Goal: Transaction & Acquisition: Purchase product/service

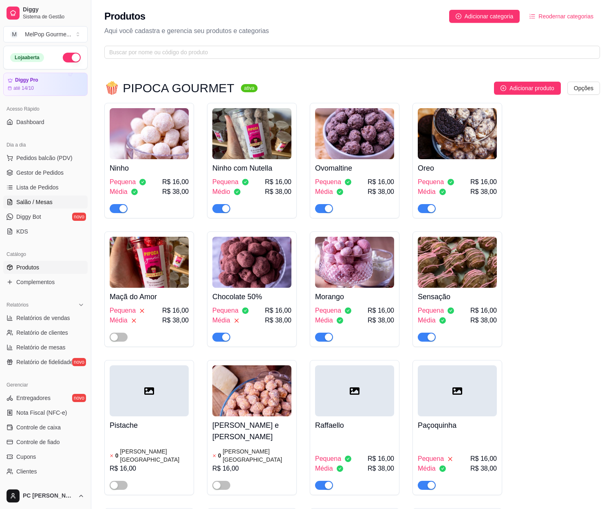
scroll to position [3663, 0]
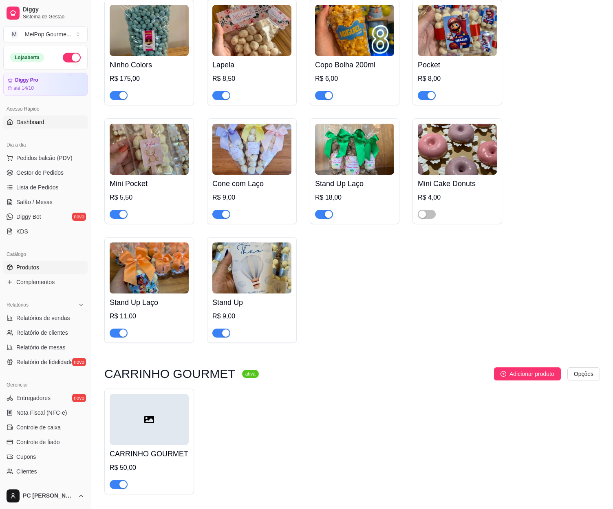
click at [36, 121] on span "Dashboard" at bounding box center [30, 122] width 28 height 8
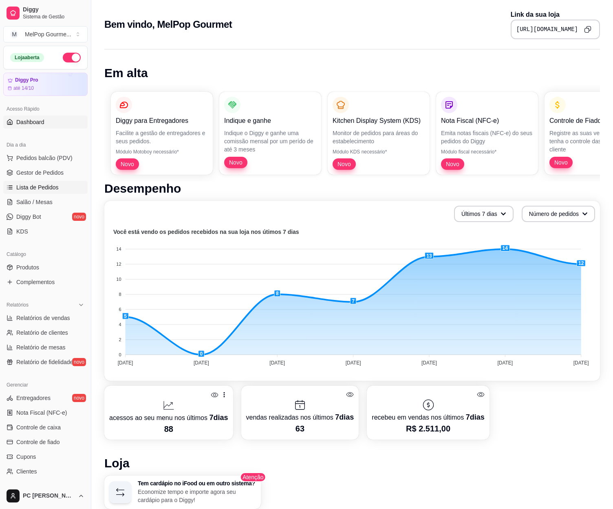
click at [31, 187] on span "Lista de Pedidos" at bounding box center [37, 187] width 42 height 8
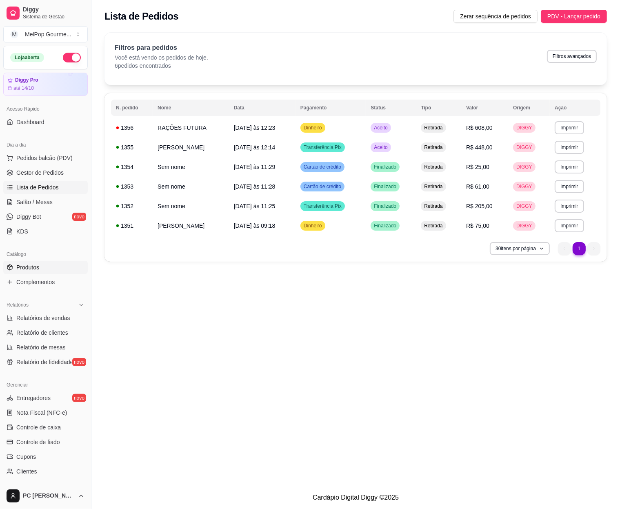
click at [32, 266] on span "Produtos" at bounding box center [27, 267] width 23 height 8
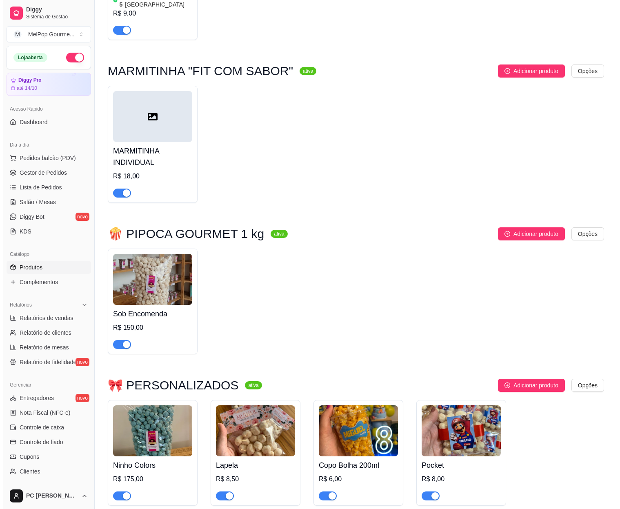
scroll to position [3385, 0]
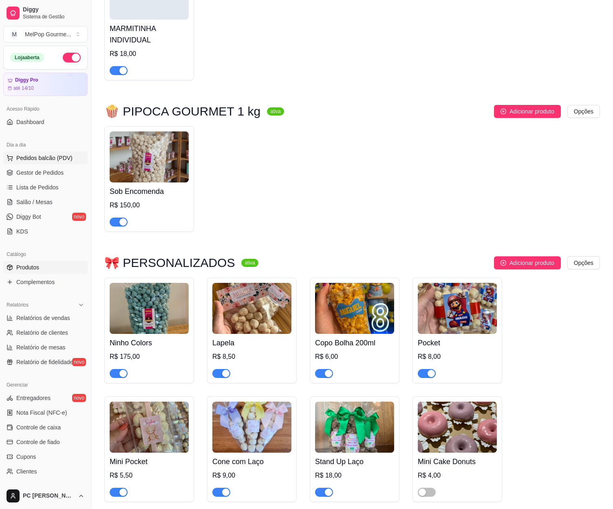
click at [34, 161] on span "Pedidos balcão (PDV)" at bounding box center [44, 158] width 56 height 8
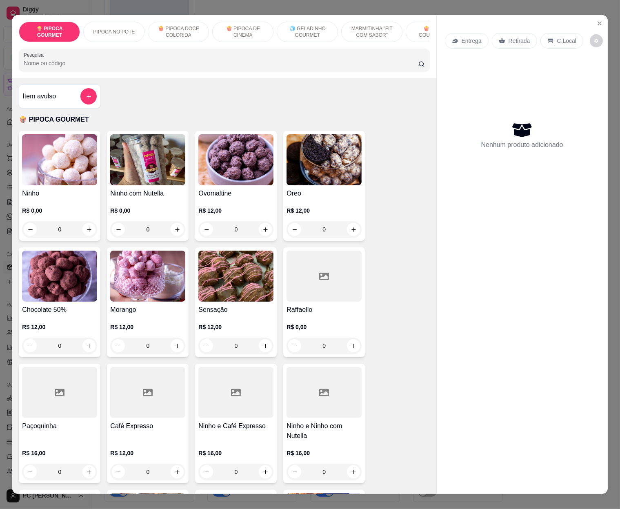
click at [217, 283] on img at bounding box center [235, 275] width 75 height 51
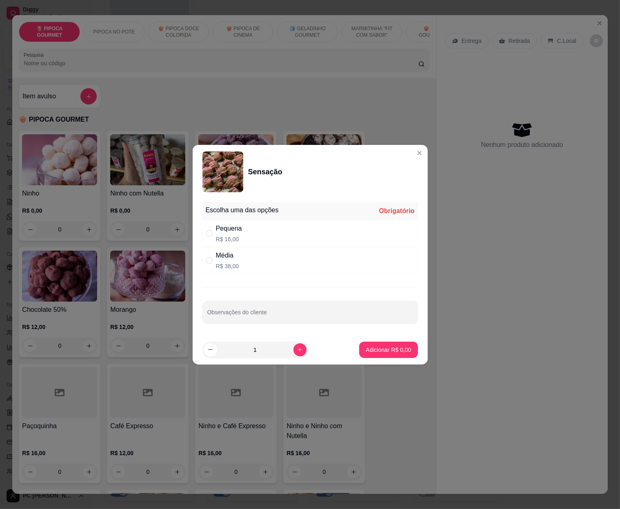
click at [228, 261] on div "Média R$ 38,00" at bounding box center [227, 260] width 23 height 20
radio input "true"
click at [365, 350] on p "Adicionar R$ 38,00" at bounding box center [386, 349] width 49 height 8
type input "1"
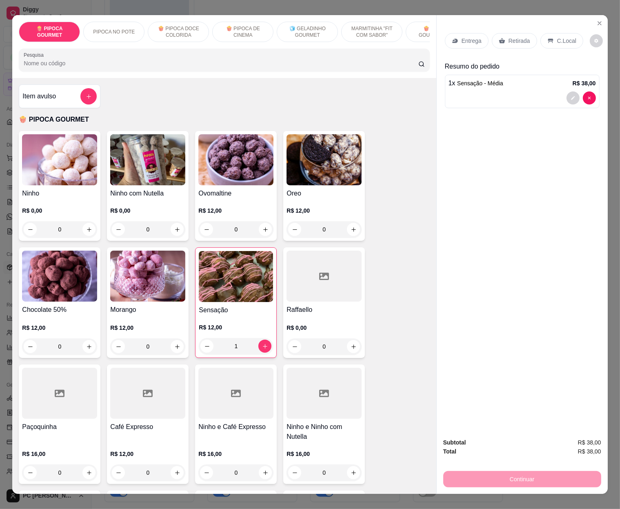
click at [152, 282] on img at bounding box center [147, 275] width 75 height 51
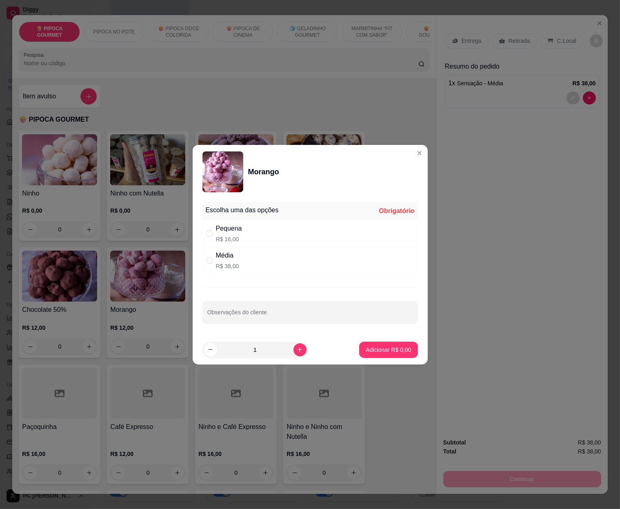
click at [225, 242] on p "R$ 16,00" at bounding box center [229, 239] width 26 height 8
radio input "true"
click at [376, 348] on p "Adicionar R$ 16,00" at bounding box center [386, 349] width 47 height 8
type input "1"
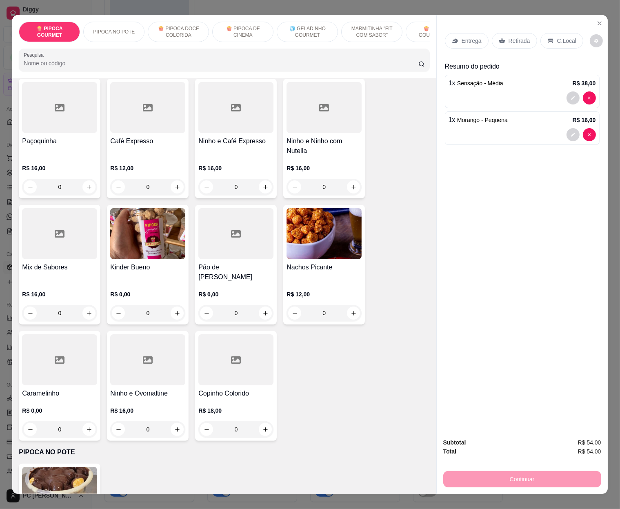
scroll to position [571, 0]
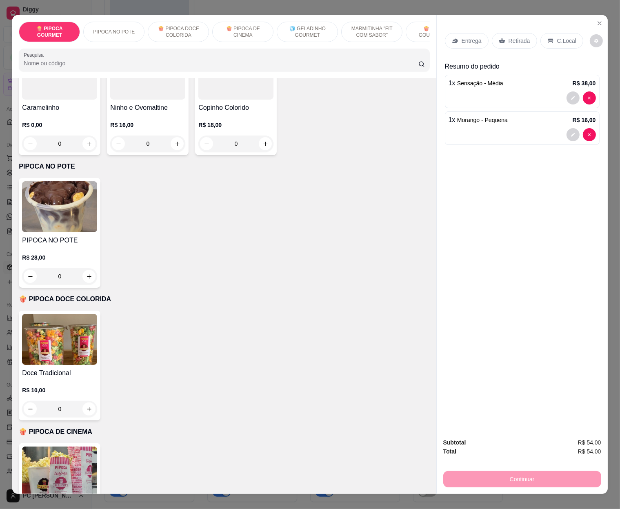
click at [241, 32] on p "🍿 PIPOCA DE CINEMA" at bounding box center [242, 31] width 47 height 13
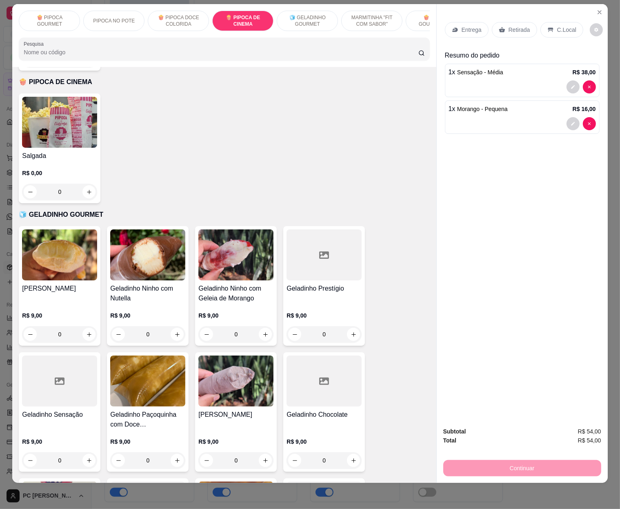
click at [72, 107] on img at bounding box center [59, 122] width 75 height 51
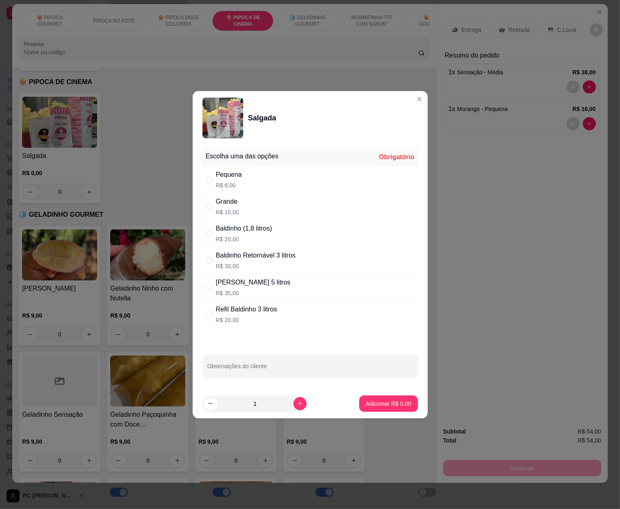
click at [225, 232] on div "Baldinho (1,8 litros)" at bounding box center [244, 229] width 56 height 10
radio input "true"
click at [374, 403] on p "Adicionar R$ 20,00" at bounding box center [386, 403] width 49 height 8
type input "1"
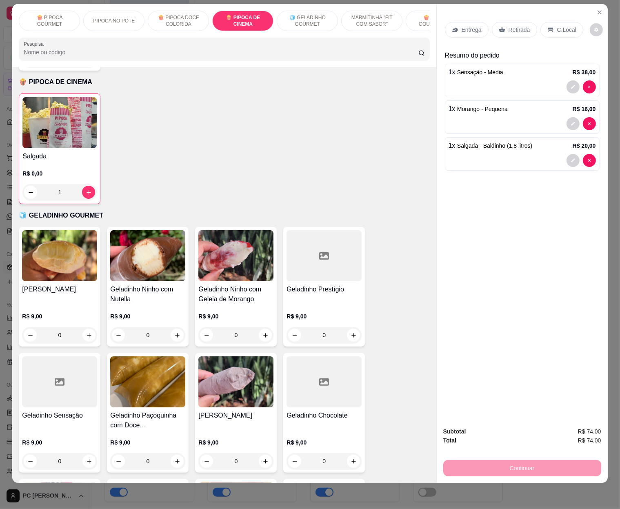
click at [509, 26] on p "Retirada" at bounding box center [519, 30] width 22 height 8
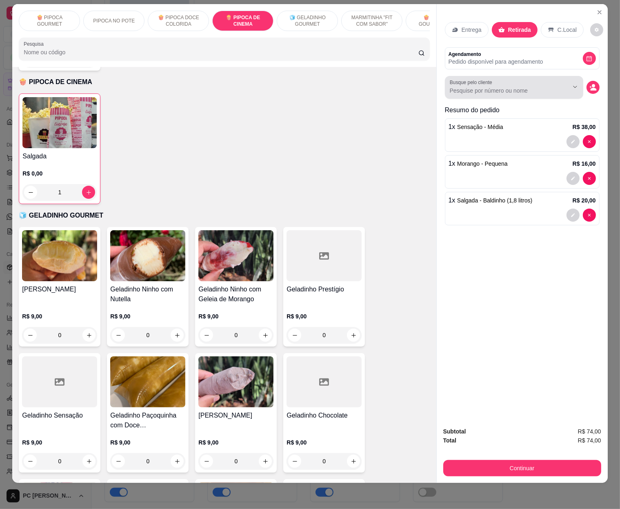
click at [508, 80] on div at bounding box center [513, 87] width 128 height 16
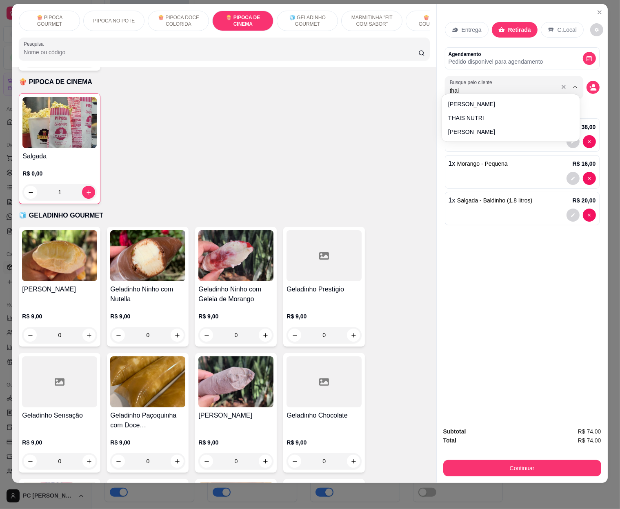
type input "[DEMOGRAPHIC_DATA]"
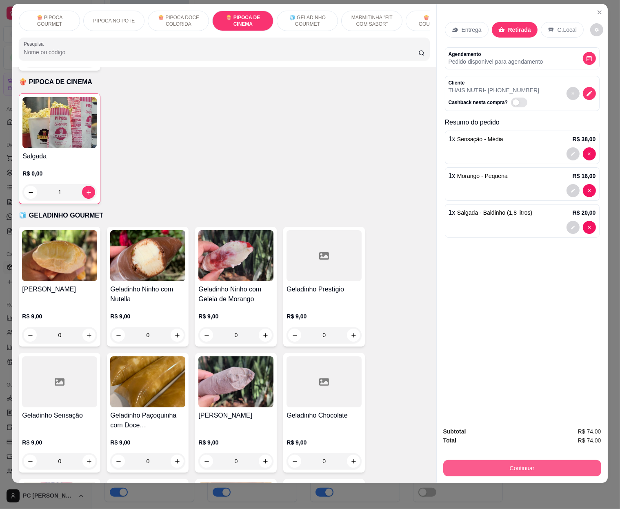
click at [521, 461] on button "Continuar" at bounding box center [522, 468] width 158 height 16
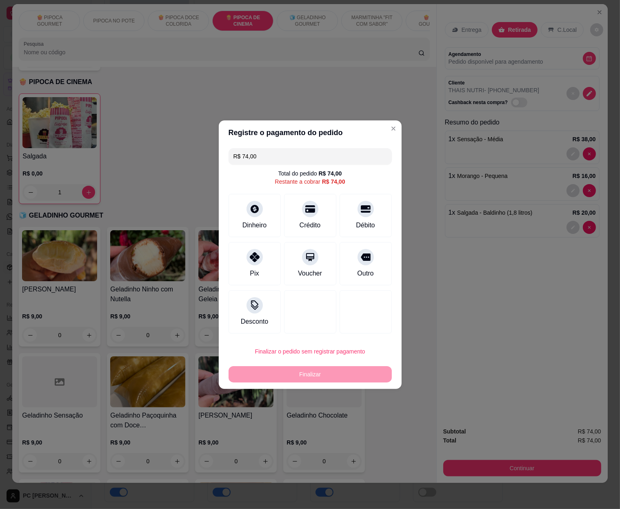
drag, startPoint x: 263, startPoint y: 150, endPoint x: 227, endPoint y: 154, distance: 36.6
click at [227, 154] on div "R$ 74,00 Total do pedido R$ 74,00 Restante a cobrar R$ 74,00 Dinheiro Crédito D…" at bounding box center [310, 241] width 183 height 192
click at [258, 210] on icon at bounding box center [254, 206] width 11 height 11
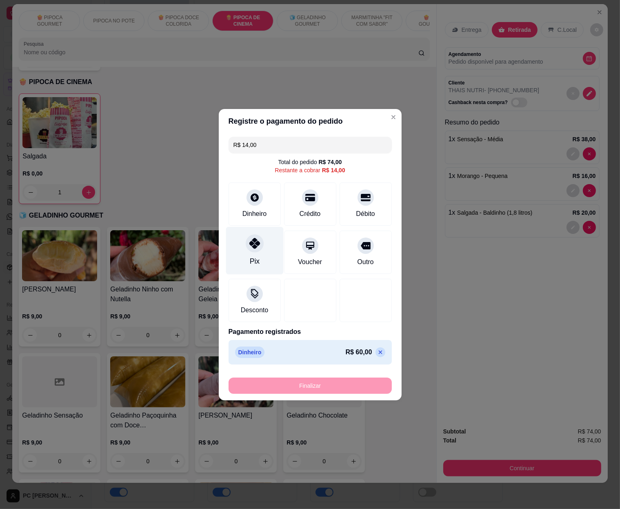
click at [247, 249] on div at bounding box center [255, 243] width 18 height 18
type input "R$ 0,00"
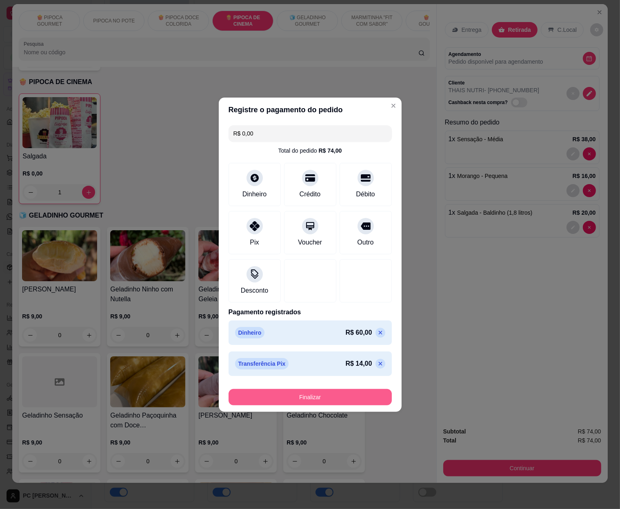
click at [294, 396] on button "Finalizar" at bounding box center [309, 397] width 163 height 16
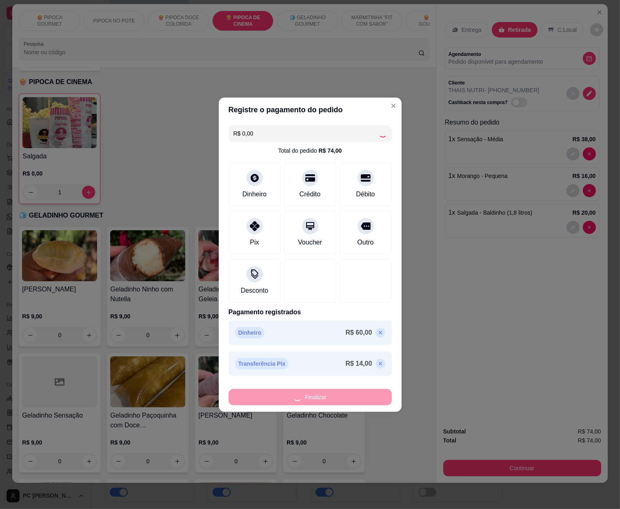
type input "0"
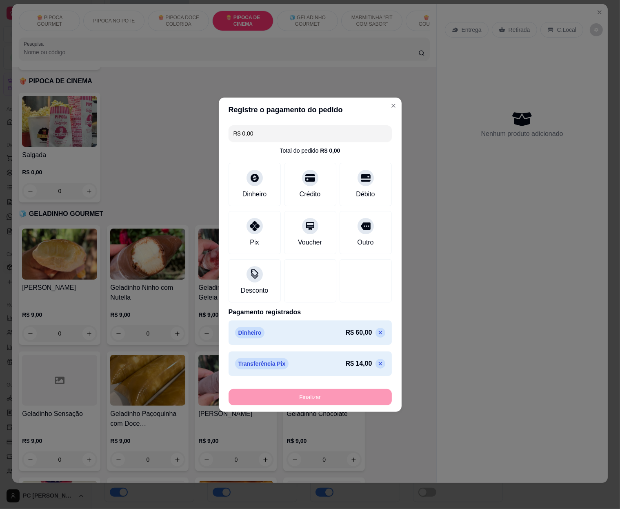
type input "-R$ 74,00"
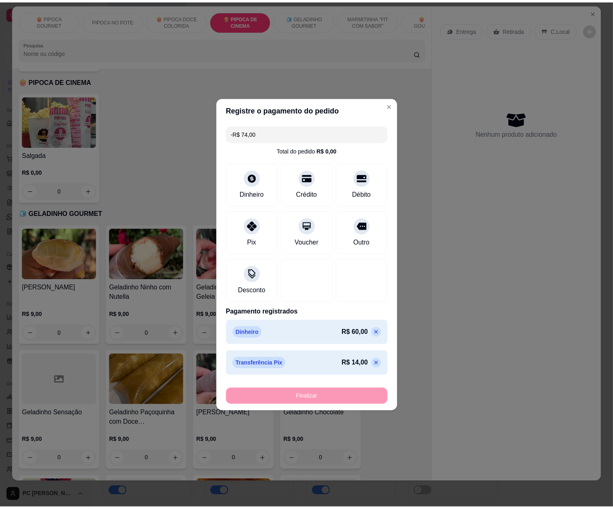
scroll to position [909, 0]
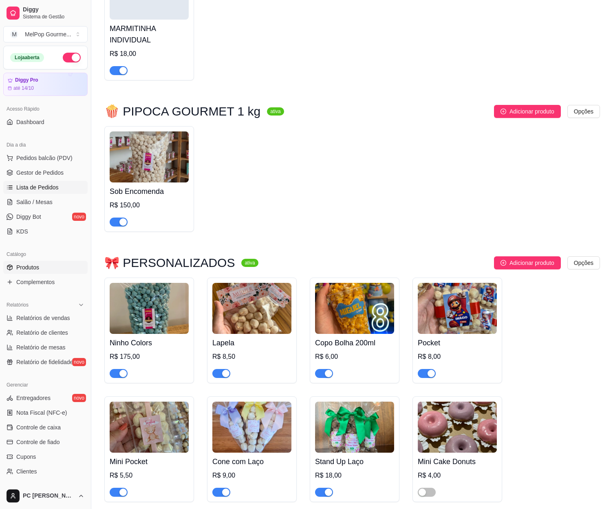
click at [42, 188] on span "Lista de Pedidos" at bounding box center [37, 187] width 42 height 8
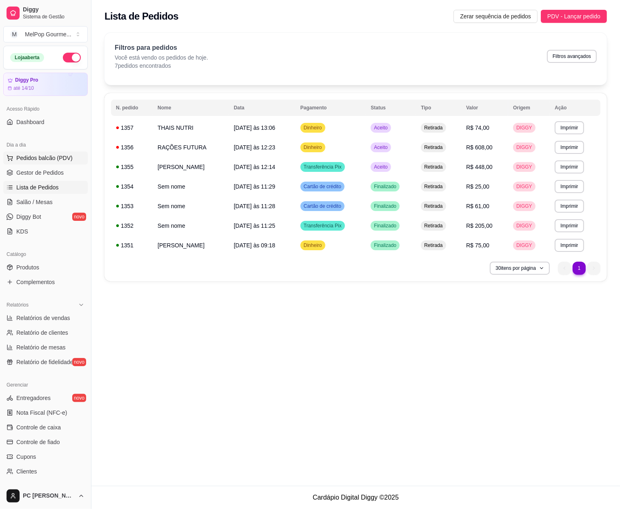
click at [29, 154] on span "Pedidos balcão (PDV)" at bounding box center [44, 158] width 56 height 8
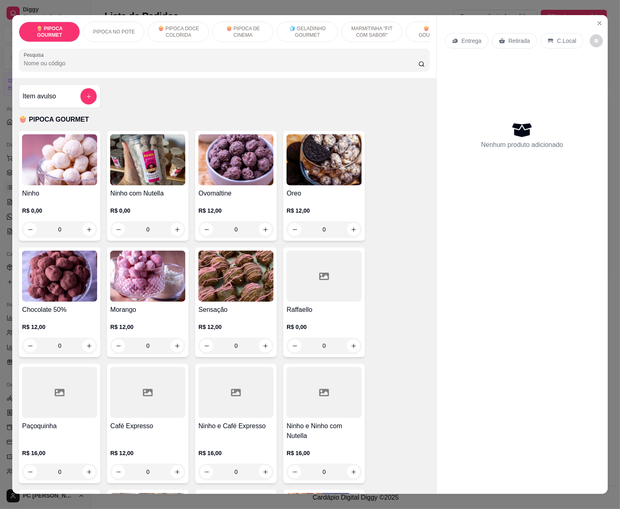
click at [300, 26] on p "🧊 GELADINHO GOURMET" at bounding box center [306, 31] width 47 height 13
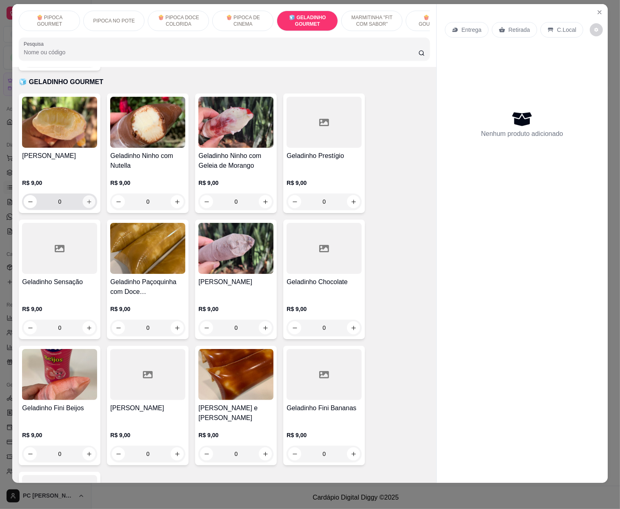
click at [86, 199] on icon "increase-product-quantity" at bounding box center [89, 202] width 6 height 6
type input "1"
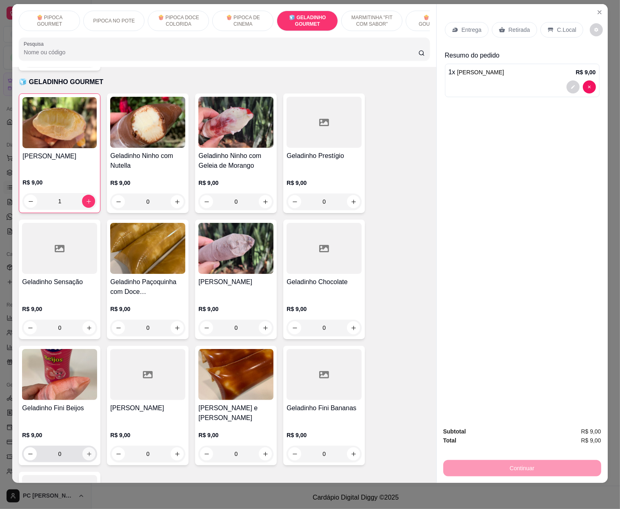
click at [86, 451] on icon "increase-product-quantity" at bounding box center [89, 454] width 6 height 6
type input "1"
click at [520, 26] on p "Retirada" at bounding box center [519, 30] width 22 height 8
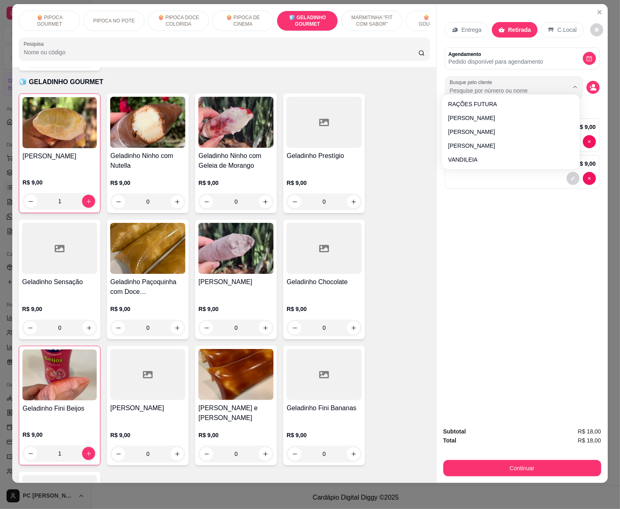
click at [499, 86] on input "Busque pelo cliente" at bounding box center [502, 90] width 106 height 8
type input "tha"
click at [592, 84] on icon "decrease-product-quantity" at bounding box center [592, 87] width 7 height 7
click at [589, 84] on icon "decrease-product-quantity" at bounding box center [592, 87] width 7 height 7
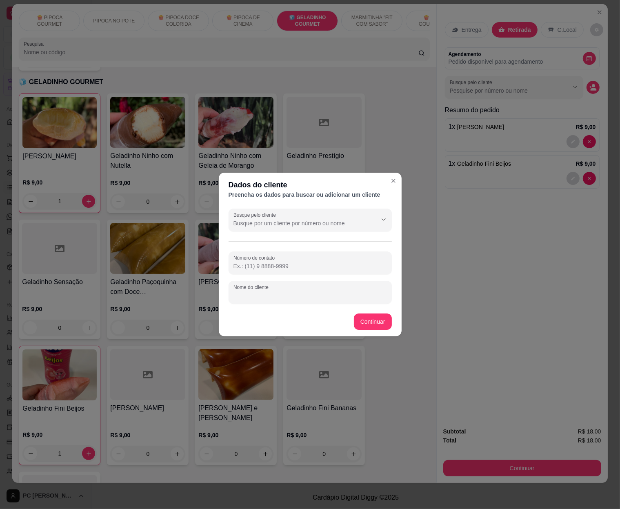
click at [271, 293] on input "Nome do cliente" at bounding box center [309, 295] width 153 height 8
type input "t"
type input "[PERSON_NAME]"
click at [280, 268] on input "Número de contato" at bounding box center [309, 266] width 153 height 8
type input "[PHONE_NUMBER]"
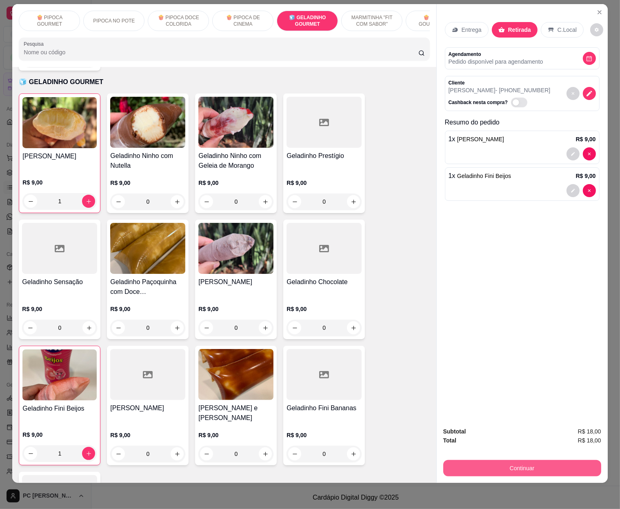
click at [512, 460] on button "Continuar" at bounding box center [522, 468] width 158 height 16
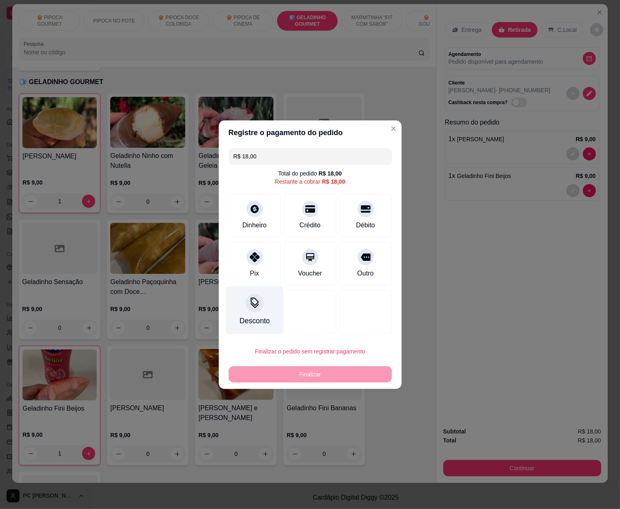
click at [255, 304] on icon at bounding box center [254, 302] width 11 height 11
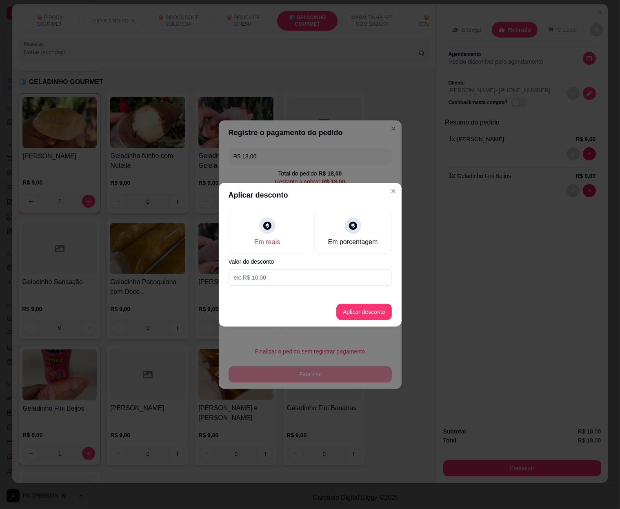
click at [268, 273] on input at bounding box center [309, 277] width 163 height 16
type input "9,00"
click at [376, 309] on button "Aplicar desconto" at bounding box center [363, 311] width 55 height 16
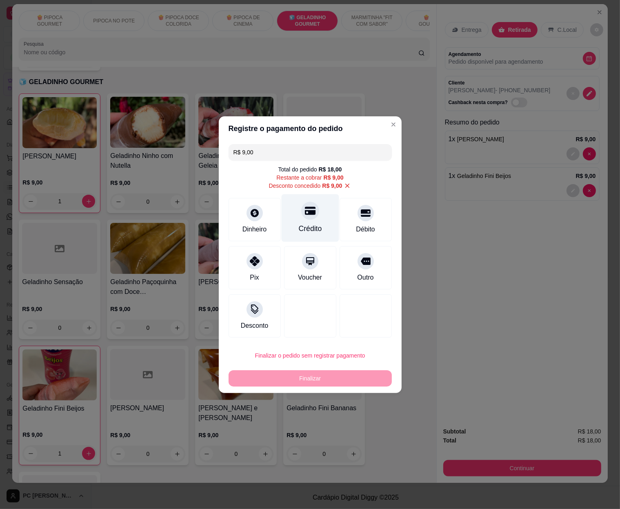
click at [298, 225] on div "Crédito" at bounding box center [309, 228] width 23 height 11
type input "R$ 0,00"
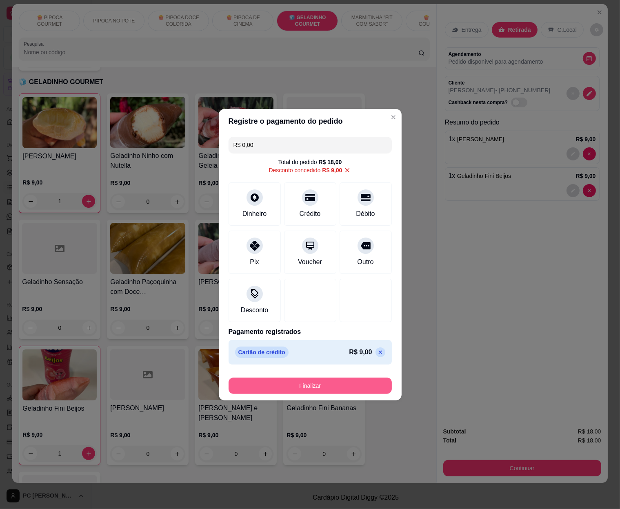
click at [320, 386] on button "Finalizar" at bounding box center [309, 385] width 163 height 16
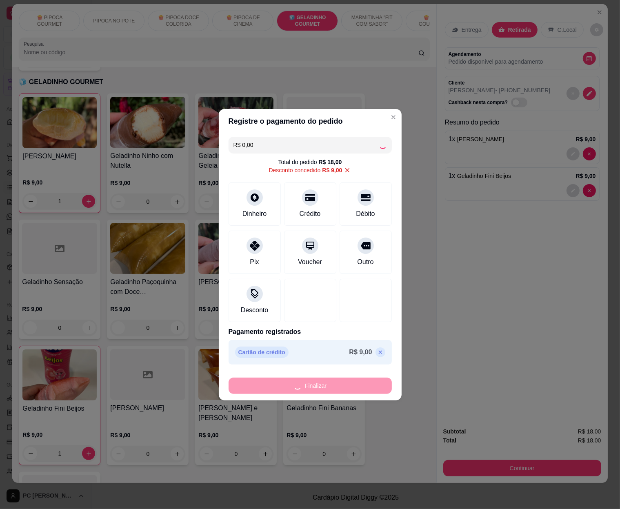
type input "0"
type input "-R$ 18,00"
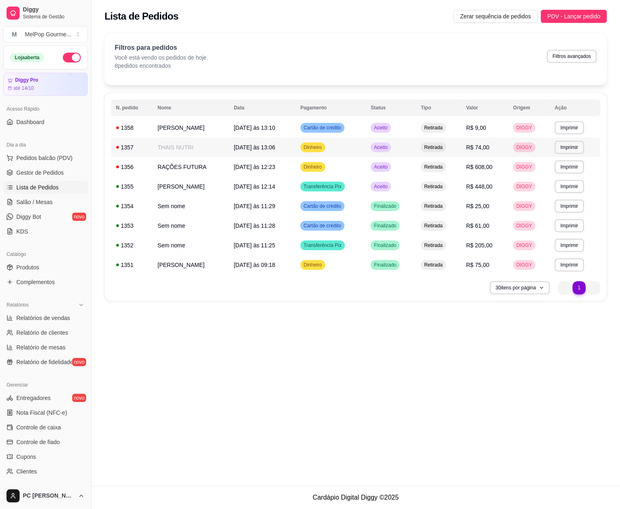
click at [164, 153] on td "THAIS NUTRI" at bounding box center [191, 147] width 76 height 20
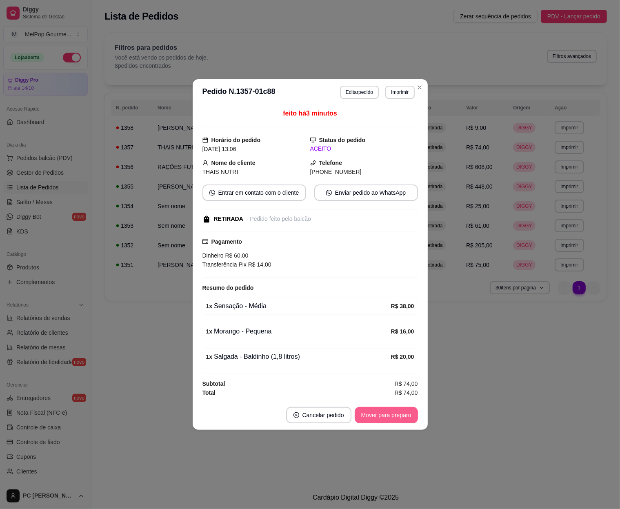
click at [378, 418] on button "Mover para preparo" at bounding box center [385, 415] width 63 height 16
click at [380, 416] on button "Mover para retirada disponível" at bounding box center [372, 415] width 87 height 16
click at [382, 413] on button "Mover para finalizado" at bounding box center [384, 415] width 68 height 16
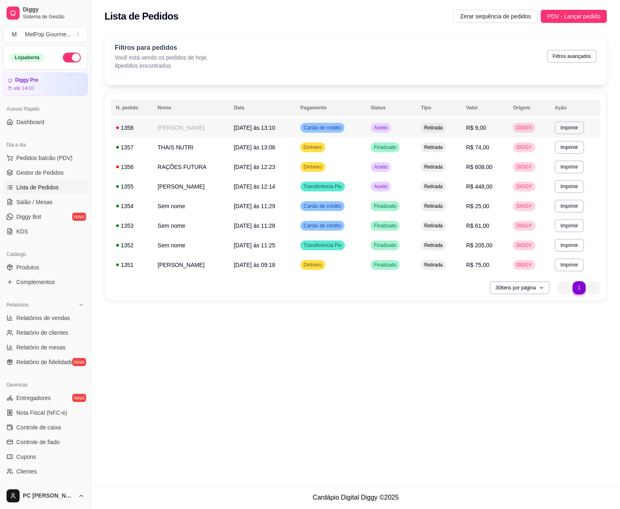
click at [200, 129] on td "[PERSON_NAME]" at bounding box center [191, 128] width 76 height 20
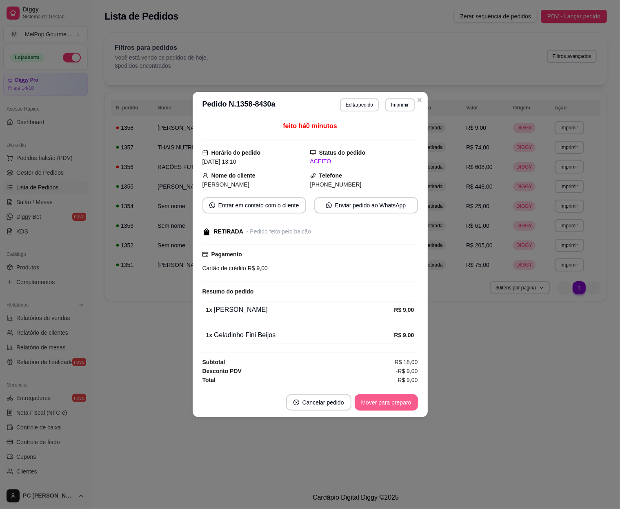
click at [385, 403] on button "Mover para preparo" at bounding box center [385, 402] width 63 height 16
click at [385, 403] on button "Mover para retirada disponível" at bounding box center [372, 402] width 87 height 16
click at [389, 402] on button "Mover para finalizado" at bounding box center [384, 402] width 68 height 16
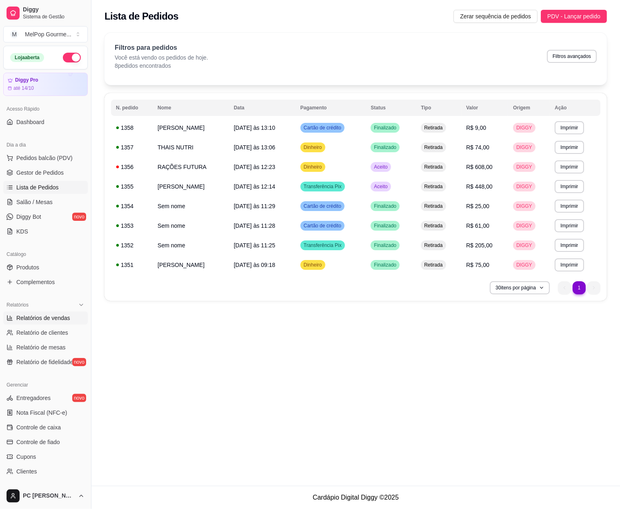
click at [36, 316] on span "Relatórios de vendas" at bounding box center [43, 318] width 54 height 8
select select "ALL"
select select "0"
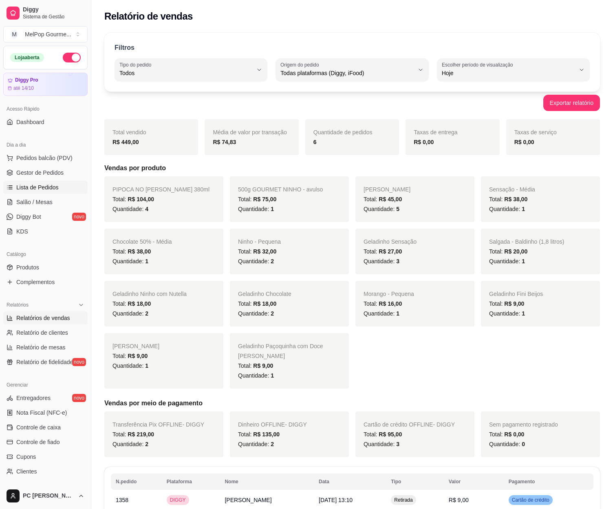
click at [32, 189] on span "Lista de Pedidos" at bounding box center [37, 187] width 42 height 8
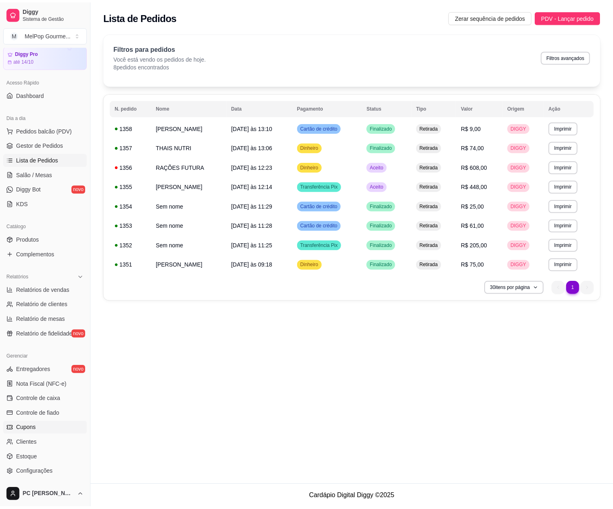
scroll to position [41, 0]
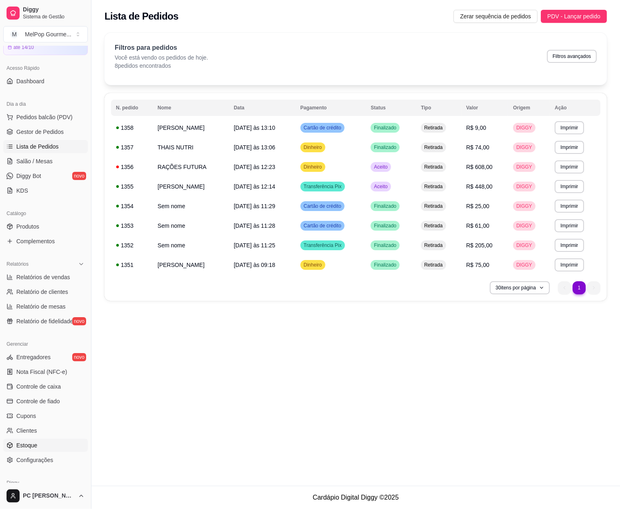
click at [29, 446] on span "Estoque" at bounding box center [26, 445] width 21 height 8
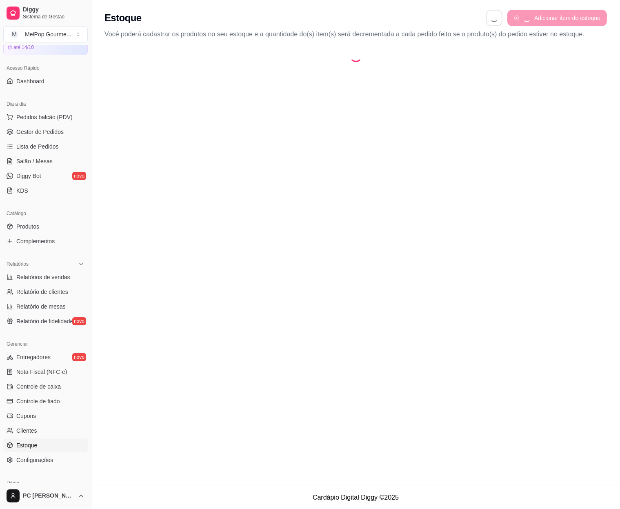
select select "QUANTITY_ORDER"
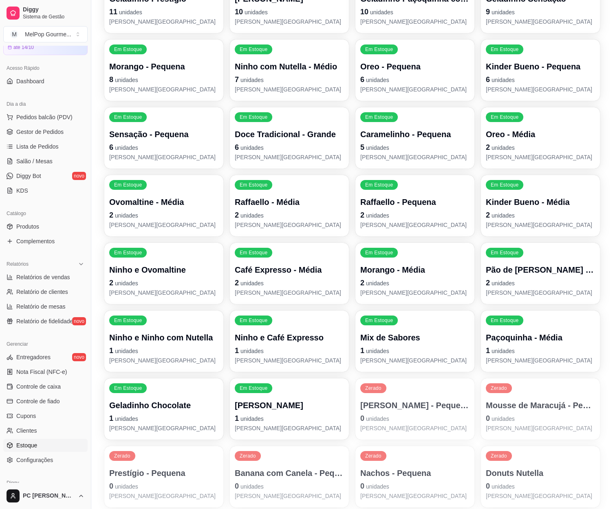
scroll to position [530, 0]
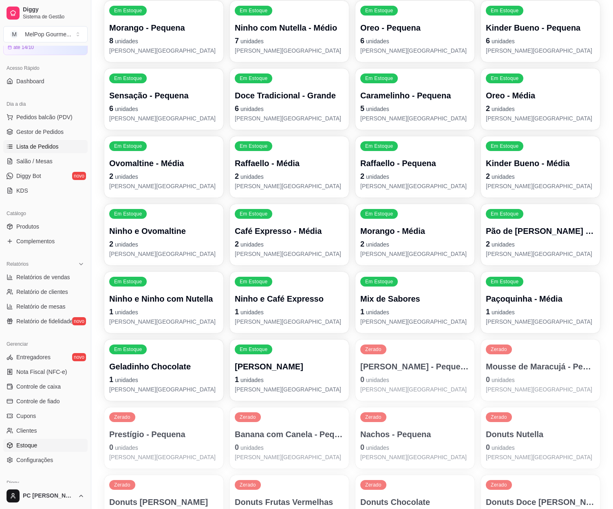
click at [34, 148] on span "Lista de Pedidos" at bounding box center [37, 146] width 42 height 8
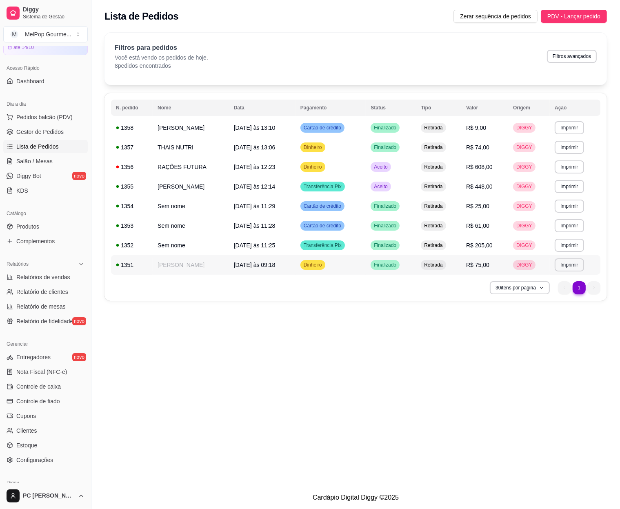
click at [164, 264] on td "[PERSON_NAME]" at bounding box center [191, 265] width 76 height 20
click at [28, 119] on span "Pedidos balcão (PDV)" at bounding box center [44, 117] width 56 height 8
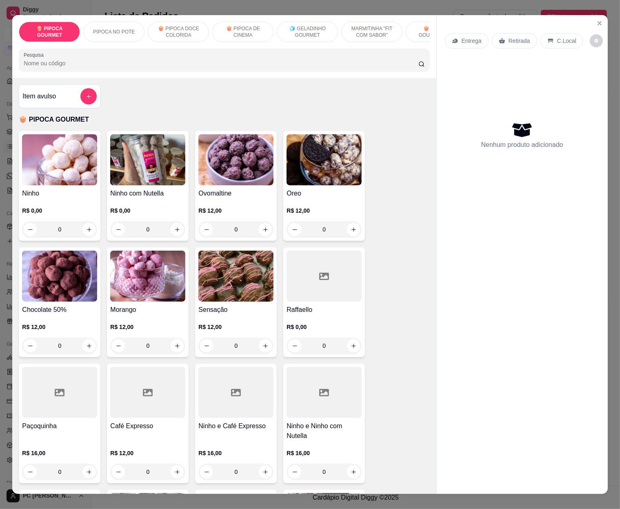
click at [151, 281] on img at bounding box center [147, 275] width 75 height 51
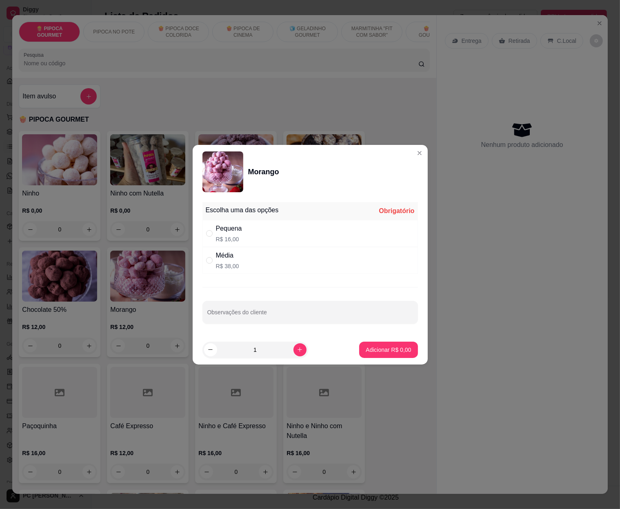
click at [230, 264] on p "R$ 38,00" at bounding box center [227, 266] width 23 height 8
radio input "true"
click at [403, 353] on p "Adicionar R$ 38,00" at bounding box center [386, 349] width 49 height 8
type input "1"
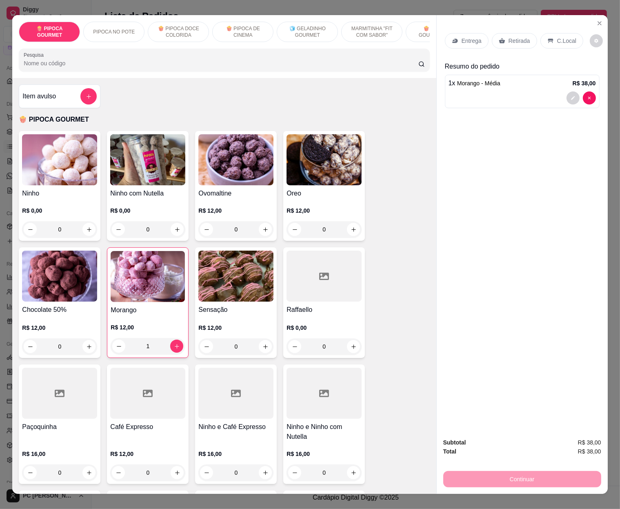
click at [513, 37] on p "Retirada" at bounding box center [519, 41] width 22 height 8
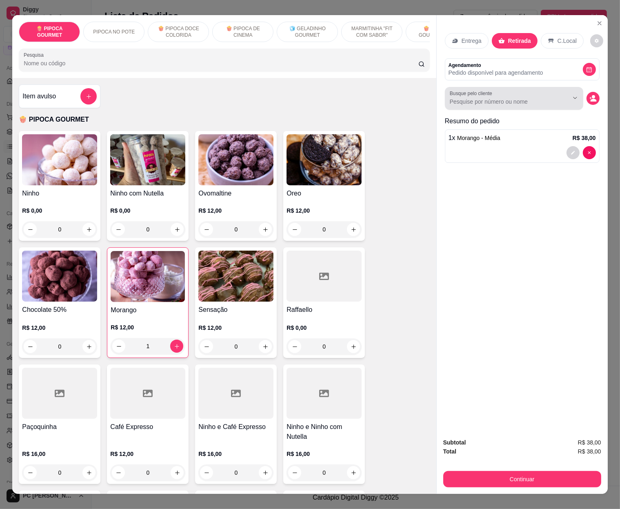
click at [495, 102] on input "Busque pelo cliente" at bounding box center [502, 101] width 106 height 8
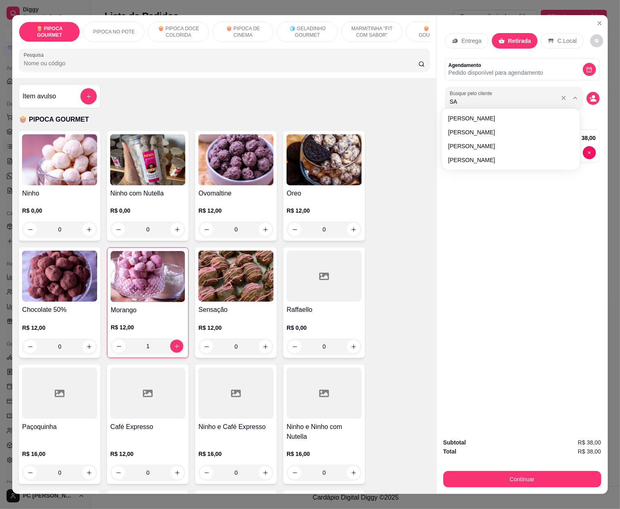
type input "[PERSON_NAME]"
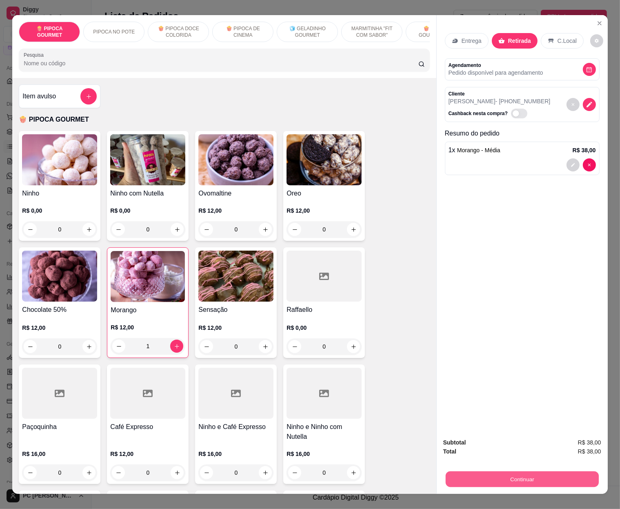
click at [503, 477] on button "Continuar" at bounding box center [521, 479] width 153 height 16
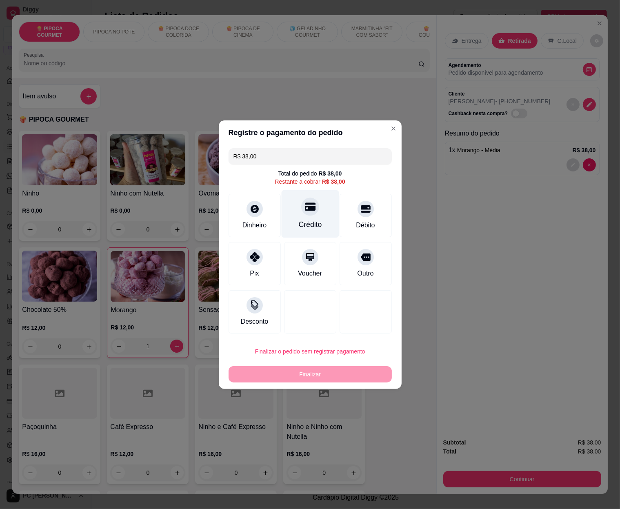
click at [307, 217] on div "Crédito" at bounding box center [310, 214] width 58 height 48
type input "R$ 0,00"
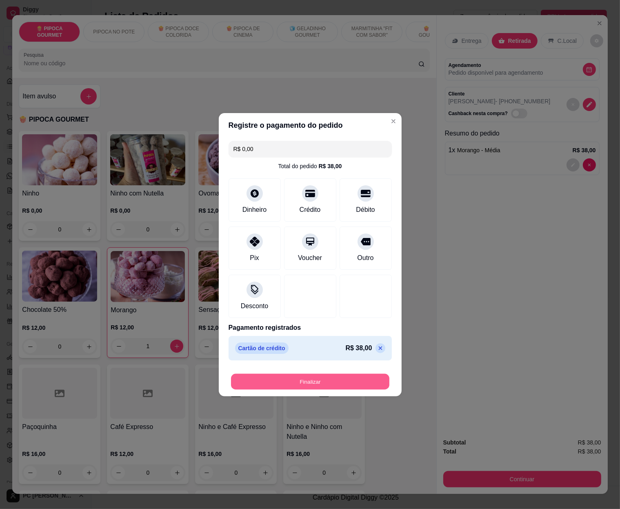
click at [314, 387] on button "Finalizar" at bounding box center [310, 381] width 158 height 16
type input "0"
type input "-R$ 38,00"
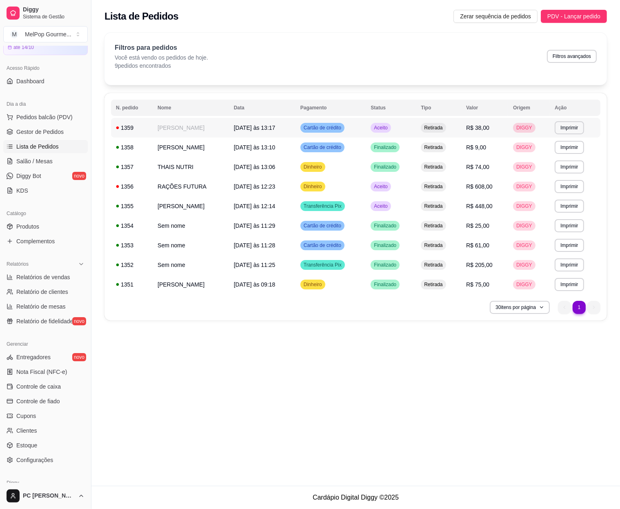
click at [191, 128] on td "[PERSON_NAME]" at bounding box center [191, 128] width 76 height 20
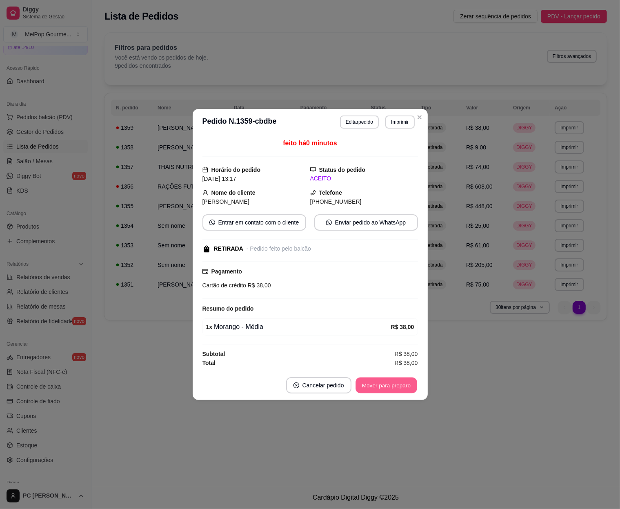
click at [376, 386] on button "Mover para preparo" at bounding box center [385, 385] width 61 height 16
click at [376, 386] on button "Mover para retirada disponível" at bounding box center [372, 385] width 87 height 16
click at [376, 386] on button "Mover para finalizado" at bounding box center [384, 385] width 66 height 16
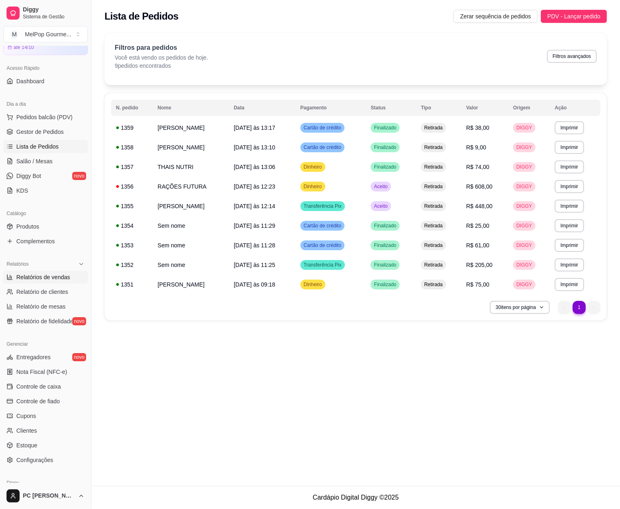
click at [31, 280] on span "Relatórios de vendas" at bounding box center [43, 277] width 54 height 8
select select "ALL"
select select "0"
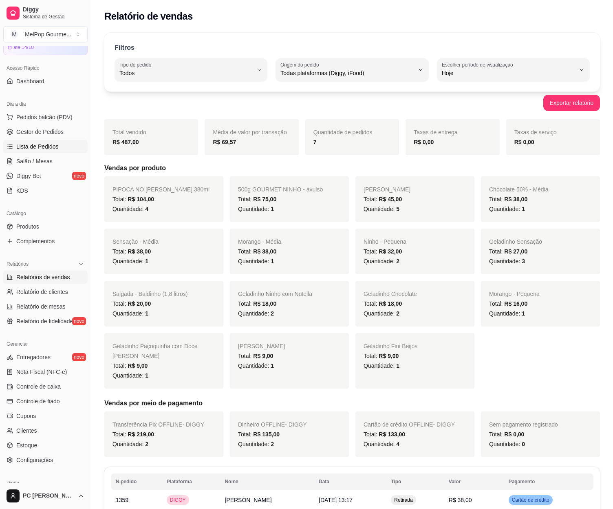
click at [28, 148] on span "Lista de Pedidos" at bounding box center [37, 146] width 42 height 8
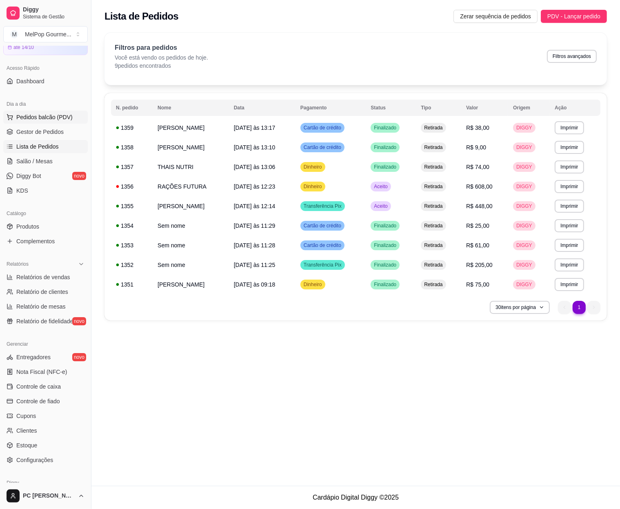
click at [41, 116] on span "Pedidos balcão (PDV)" at bounding box center [44, 117] width 56 height 8
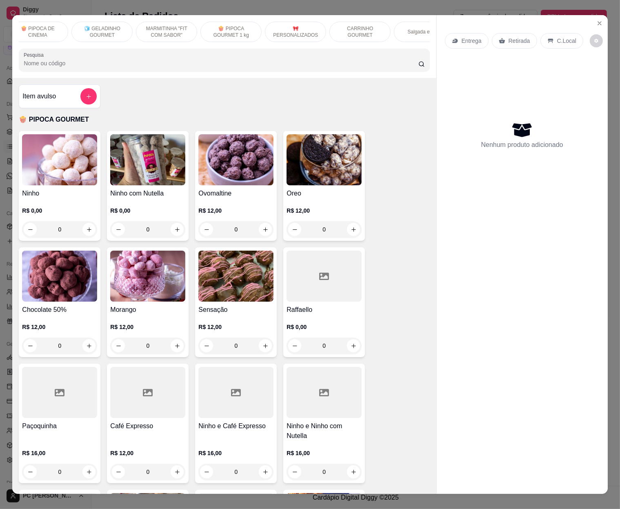
scroll to position [0, 230]
click at [340, 32] on p "CARRINHO GOURMET" at bounding box center [334, 31] width 47 height 13
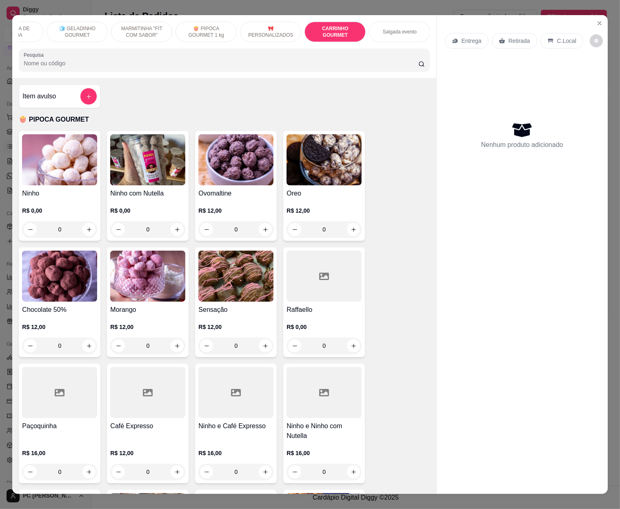
scroll to position [14, 0]
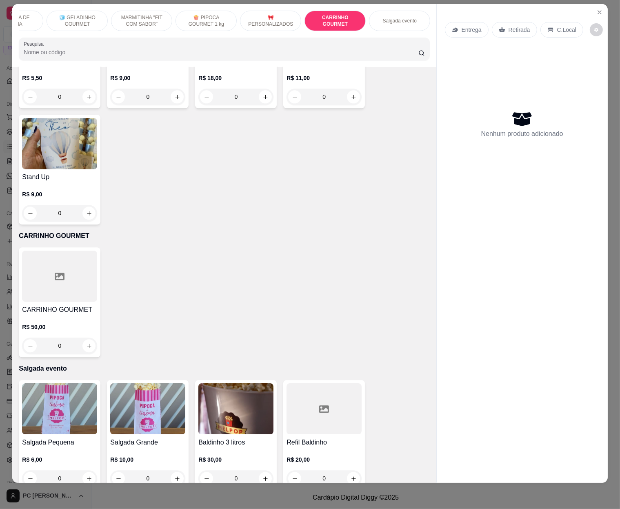
click at [65, 250] on div at bounding box center [59, 275] width 75 height 51
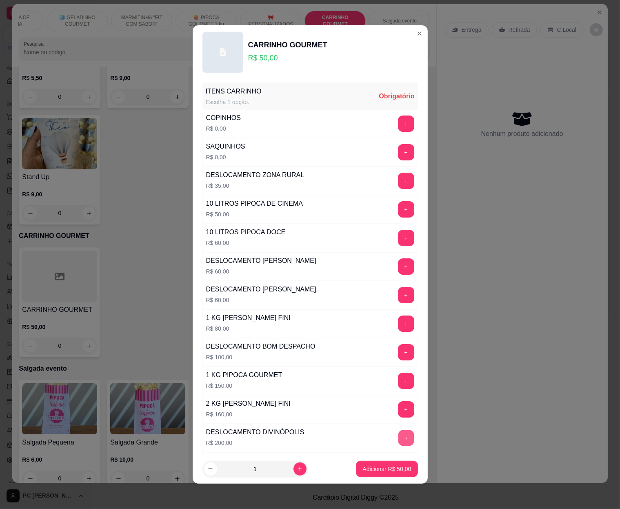
click at [398, 437] on button "+" at bounding box center [406, 438] width 16 height 16
